Goal: Task Accomplishment & Management: Use online tool/utility

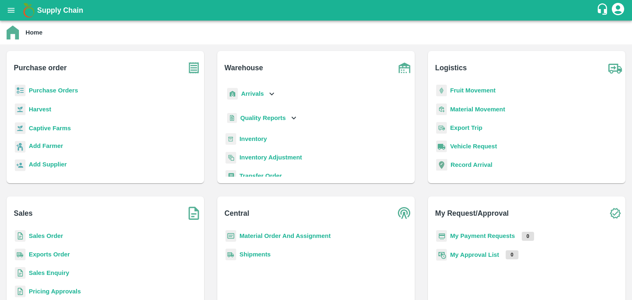
click at [72, 89] on b "Purchase Orders" at bounding box center [53, 90] width 49 height 7
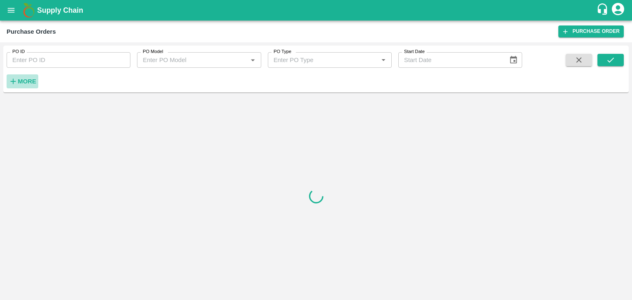
click at [33, 81] on strong "More" at bounding box center [27, 81] width 19 height 7
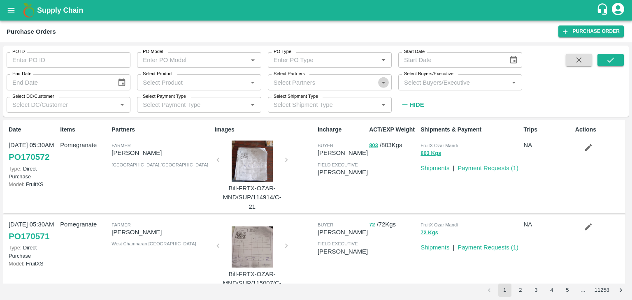
click at [384, 86] on icon "Open" at bounding box center [383, 82] width 9 height 9
click at [515, 84] on icon "Open" at bounding box center [513, 82] width 9 height 9
click at [415, 84] on input "Select Buyers/Executive" at bounding box center [453, 82] width 105 height 11
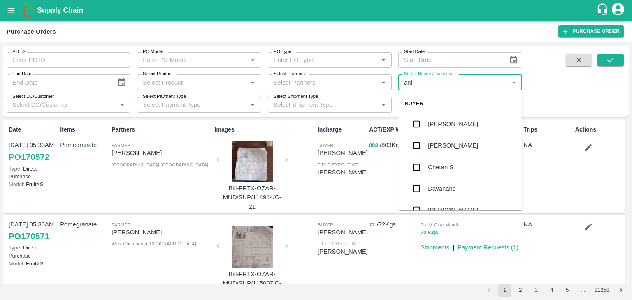
type input "anil"
click at [472, 130] on div "[PERSON_NAME]" at bounding box center [460, 124] width 124 height 21
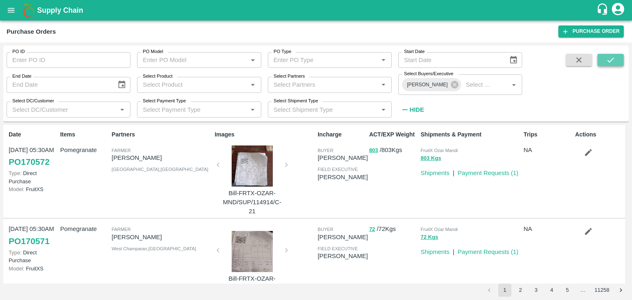
click at [615, 63] on icon "submit" at bounding box center [610, 60] width 9 height 9
